Goal: Entertainment & Leisure: Consume media (video, audio)

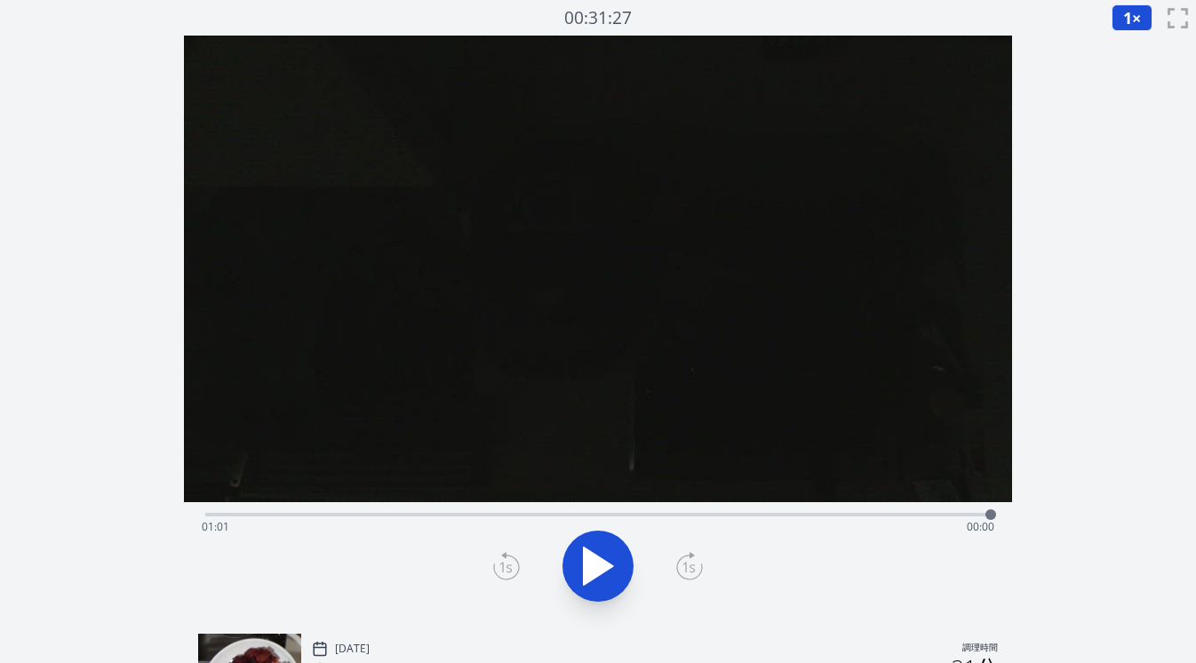
click at [484, 511] on div "経過時間: 01:01 残り時間: 00:00" at bounding box center [598, 512] width 786 height 21
click at [467, 514] on div "経過時間: 00:21 残り時間: 00:40" at bounding box center [599, 527] width 794 height 28
click at [439, 513] on div "経過時間: 00:20 残り時間: 00:42" at bounding box center [599, 527] width 794 height 28
click at [461, 514] on div "経過時間: 00:18 残り時間: 00:44" at bounding box center [599, 527] width 794 height 28
click at [482, 514] on div "経過時間: 00:20 残り時間: 00:42" at bounding box center [599, 527] width 794 height 28
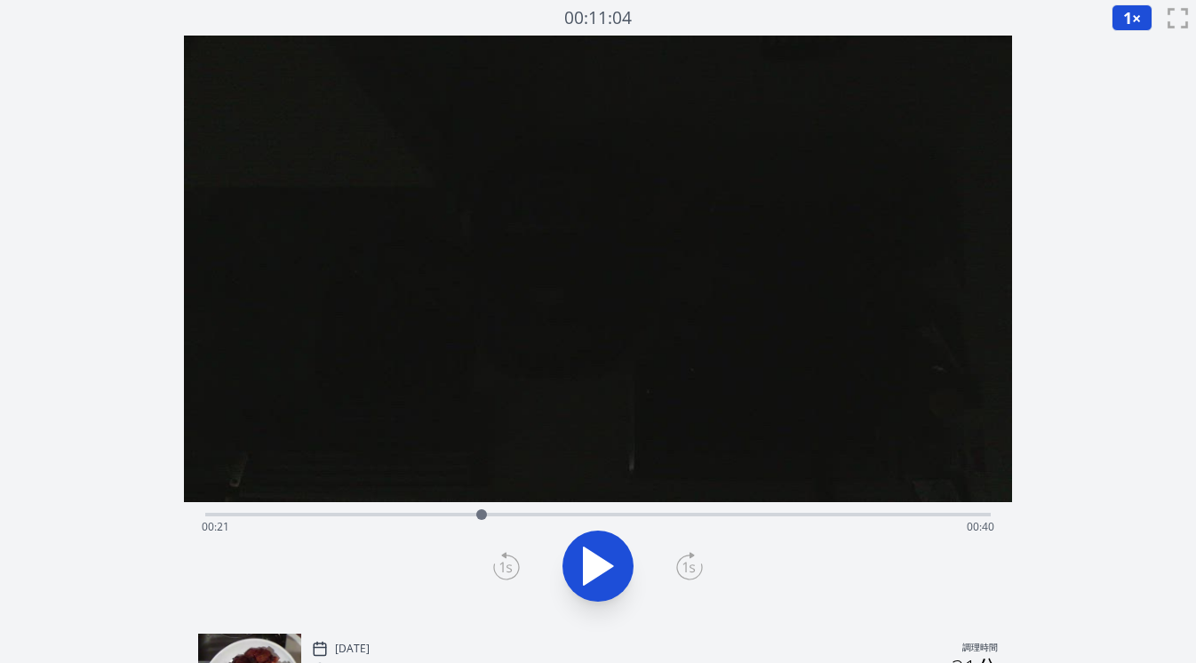
click at [427, 511] on div "経過時間: 00:21 残り時間: 00:40" at bounding box center [598, 512] width 786 height 21
click at [495, 511] on div "経過時間: 00:56 残り時間: 00:06" at bounding box center [598, 512] width 786 height 21
click at [576, 513] on div "経過時間: 00:30 残り時間: 00:31" at bounding box center [599, 527] width 794 height 28
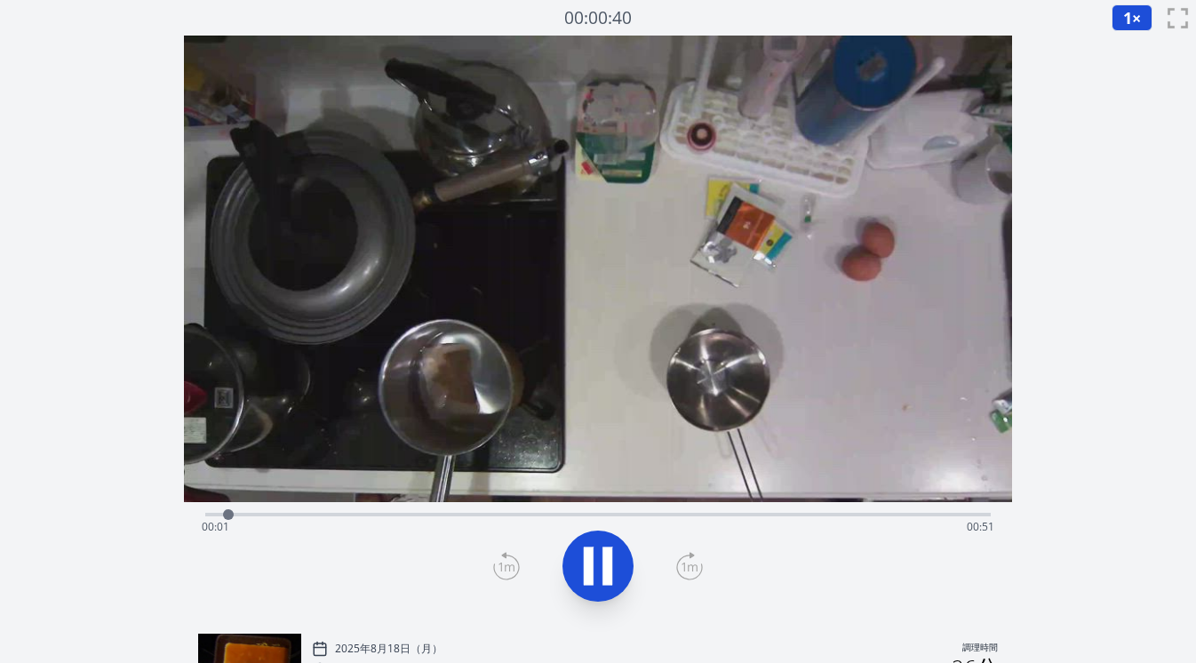
click at [475, 515] on div "経過時間: 00:01 残り時間: 00:51" at bounding box center [599, 527] width 794 height 28
click at [518, 515] on div "経過時間: 00:19 残り時間: 00:34" at bounding box center [599, 527] width 794 height 28
click at [562, 515] on div "経過時間: 00:22 残り時間: 00:30" at bounding box center [599, 527] width 794 height 28
click at [613, 513] on div "経過時間: 00:25 残り時間: 00:28" at bounding box center [599, 527] width 794 height 28
click at [660, 513] on div "経過時間: 00:28 残り時間: 00:24" at bounding box center [599, 527] width 794 height 28
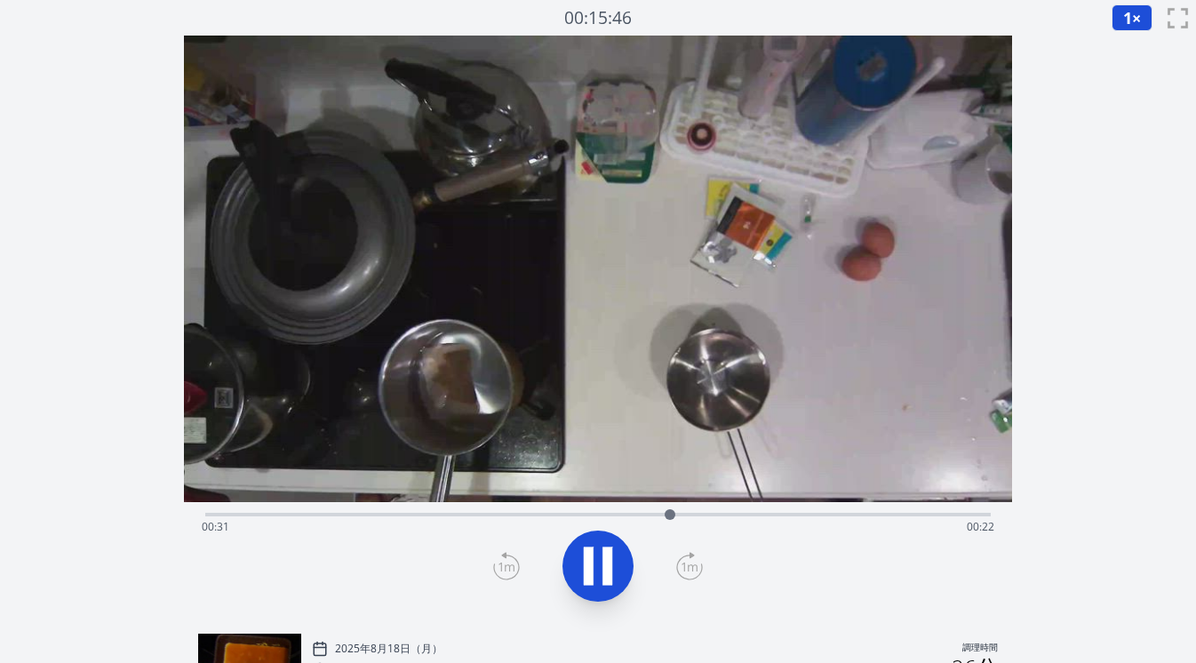
click at [738, 504] on div "経過時間: 00:31 残り時間: 00:22" at bounding box center [598, 512] width 786 height 21
click at [699, 515] on div "経過時間: 00:52 残り時間: 00:00" at bounding box center [599, 527] width 794 height 28
click at [608, 570] on icon at bounding box center [598, 565] width 29 height 37
click at [687, 519] on div "経過時間: 00:52 残り時間: 00:00" at bounding box center [599, 527] width 794 height 28
click at [592, 577] on icon at bounding box center [598, 565] width 29 height 37
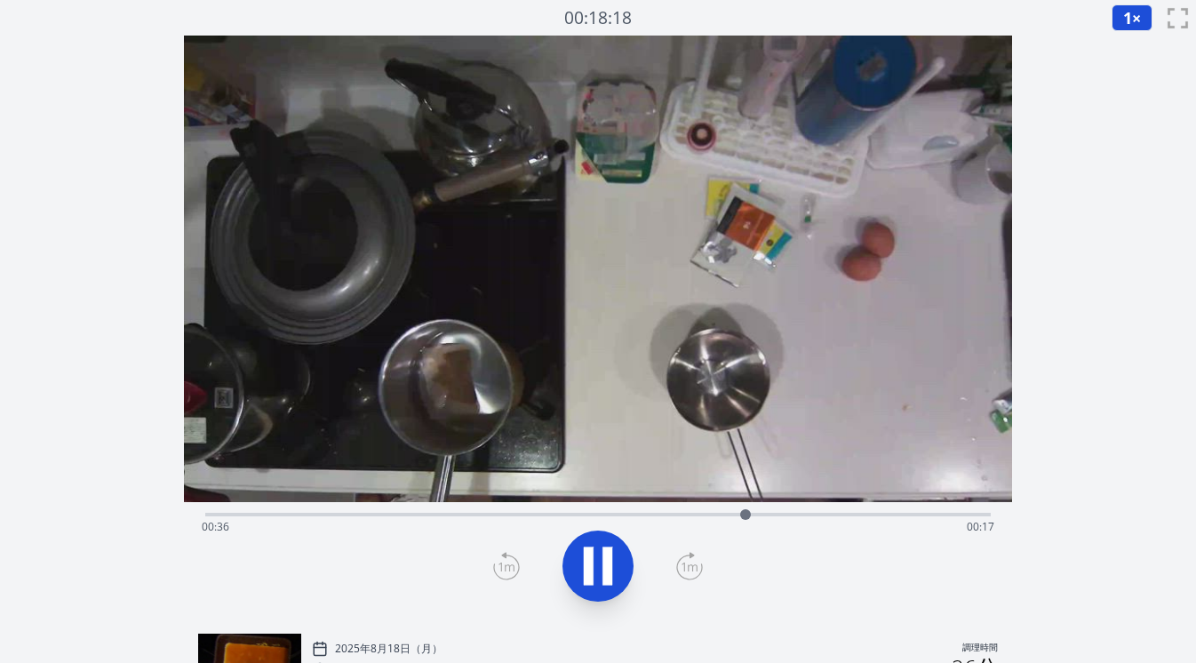
click at [536, 513] on div "経過時間: 00:36 残り時間: 00:17" at bounding box center [599, 527] width 794 height 28
click at [574, 513] on div "経過時間: 00:12 残り時間: 00:40" at bounding box center [599, 527] width 794 height 28
click at [520, 517] on div "経過時間: 00:44 残り時間: 00:09" at bounding box center [599, 527] width 794 height 28
click at [569, 515] on div "経過時間: 00:21 残り時間: 00:31" at bounding box center [599, 527] width 794 height 28
click at [594, 568] on icon at bounding box center [598, 566] width 50 height 50
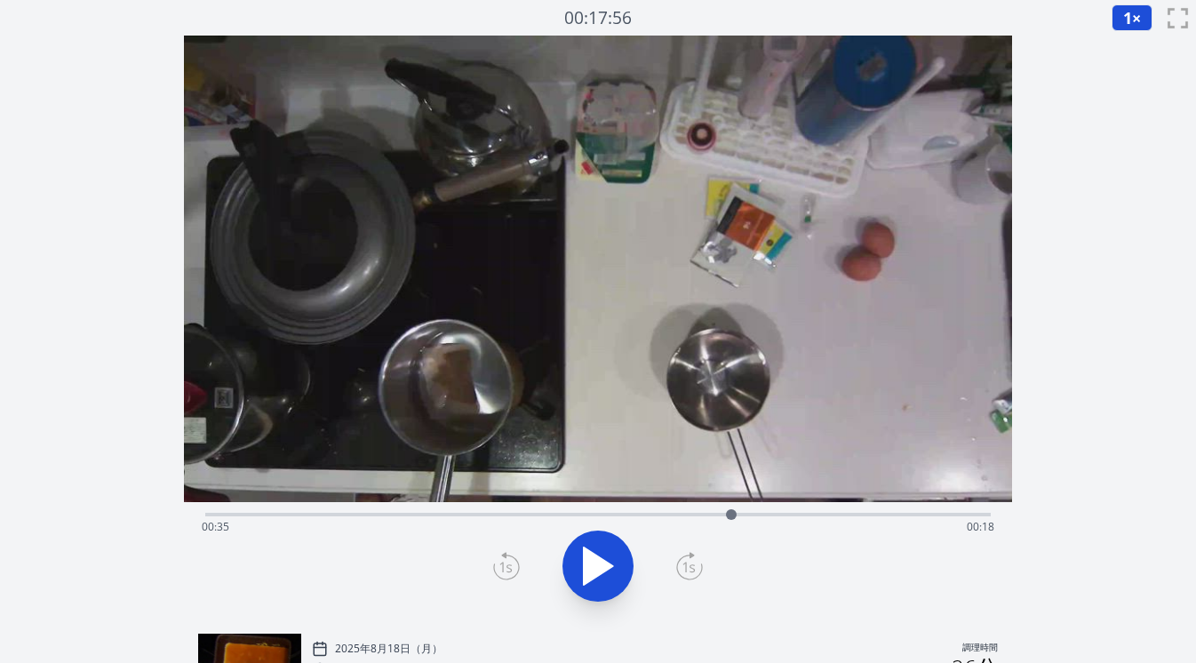
click at [600, 558] on icon at bounding box center [598, 565] width 29 height 37
click at [600, 558] on icon at bounding box center [598, 566] width 50 height 50
click at [499, 561] on icon at bounding box center [506, 566] width 27 height 28
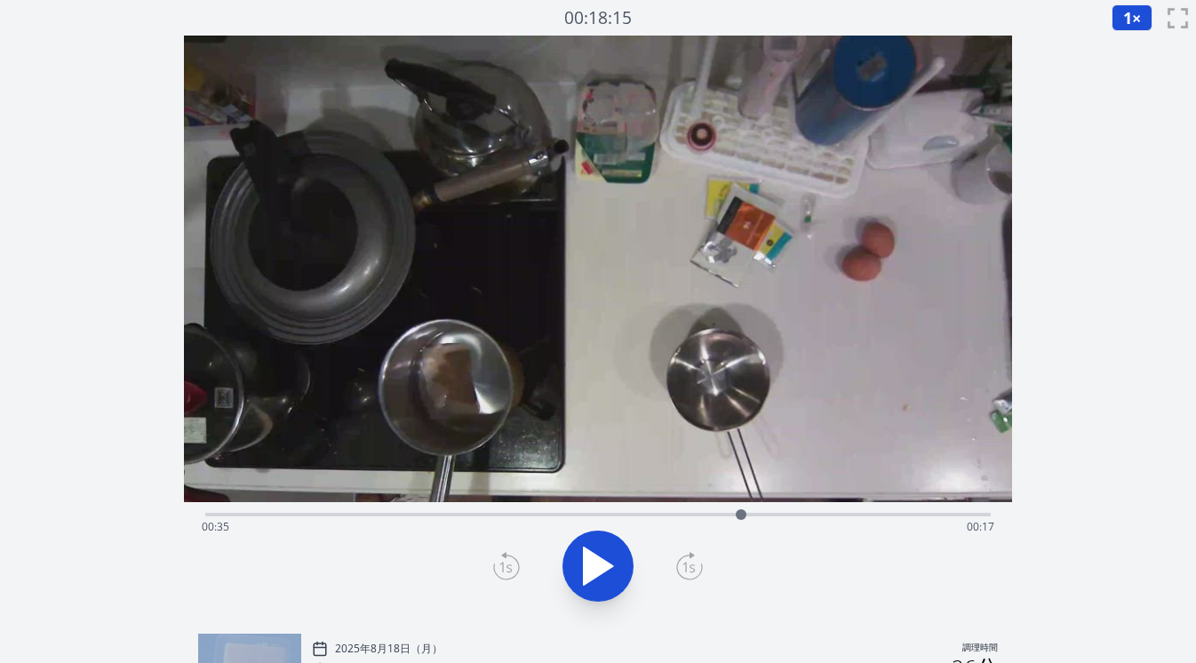
click at [499, 561] on icon at bounding box center [506, 566] width 27 height 28
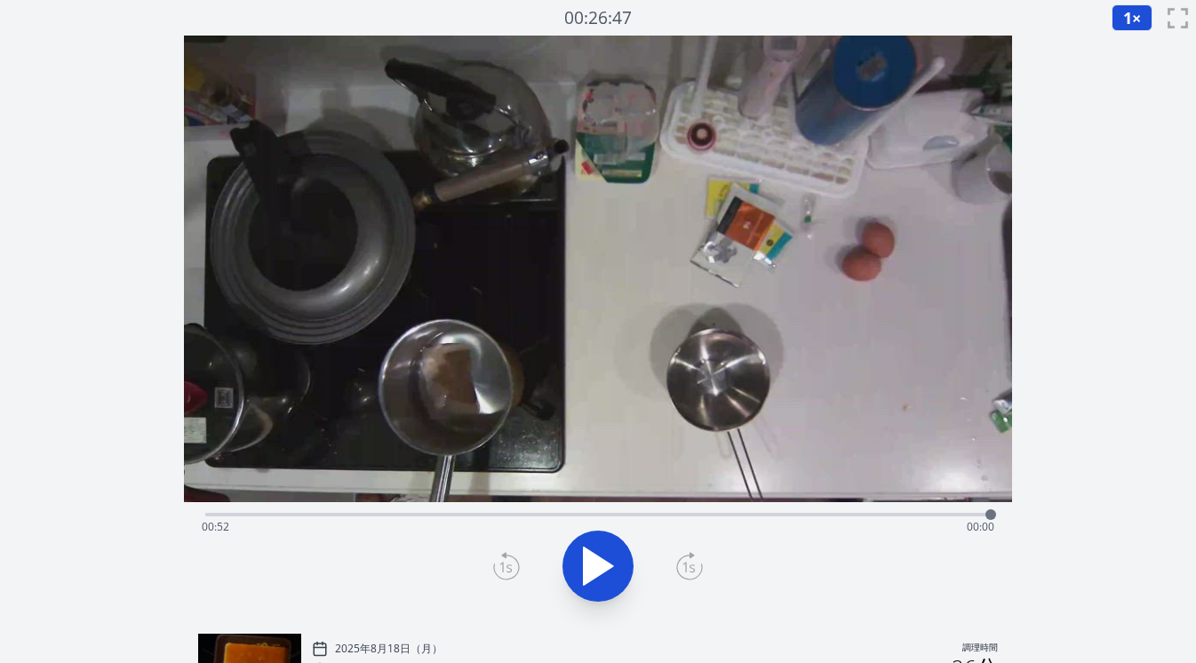
click at [716, 511] on div "経過時間: 00:52 残り時間: 00:00" at bounding box center [598, 512] width 786 height 21
click at [687, 513] on div "経過時間: 00:34 残り時間: 00:19" at bounding box center [599, 527] width 794 height 28
